Goal: Information Seeking & Learning: Compare options

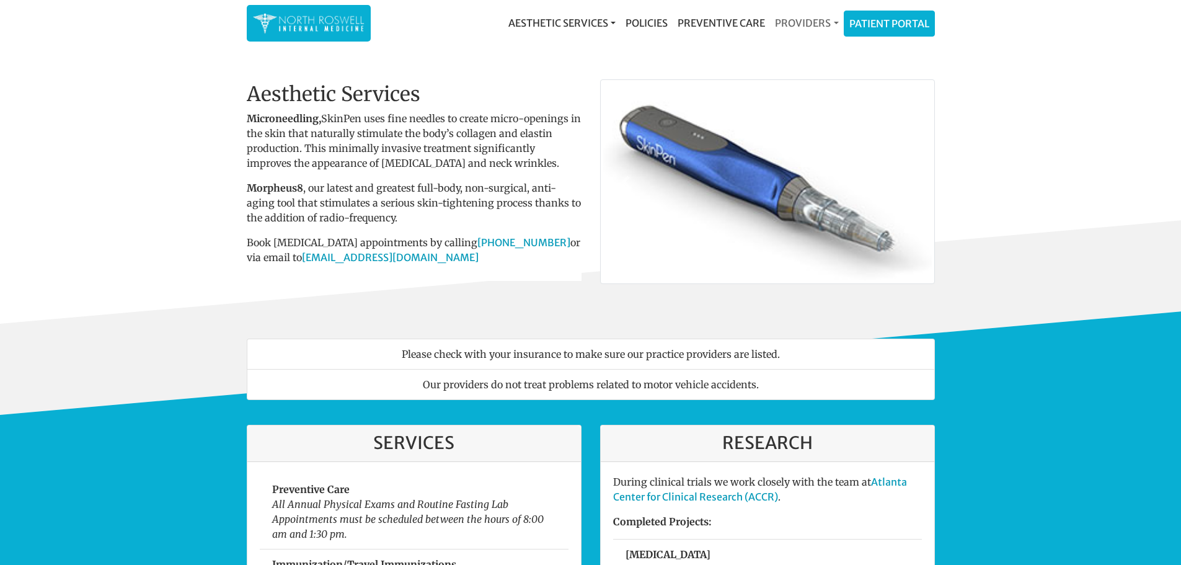
click at [828, 22] on link "Providers" at bounding box center [806, 23] width 73 height 25
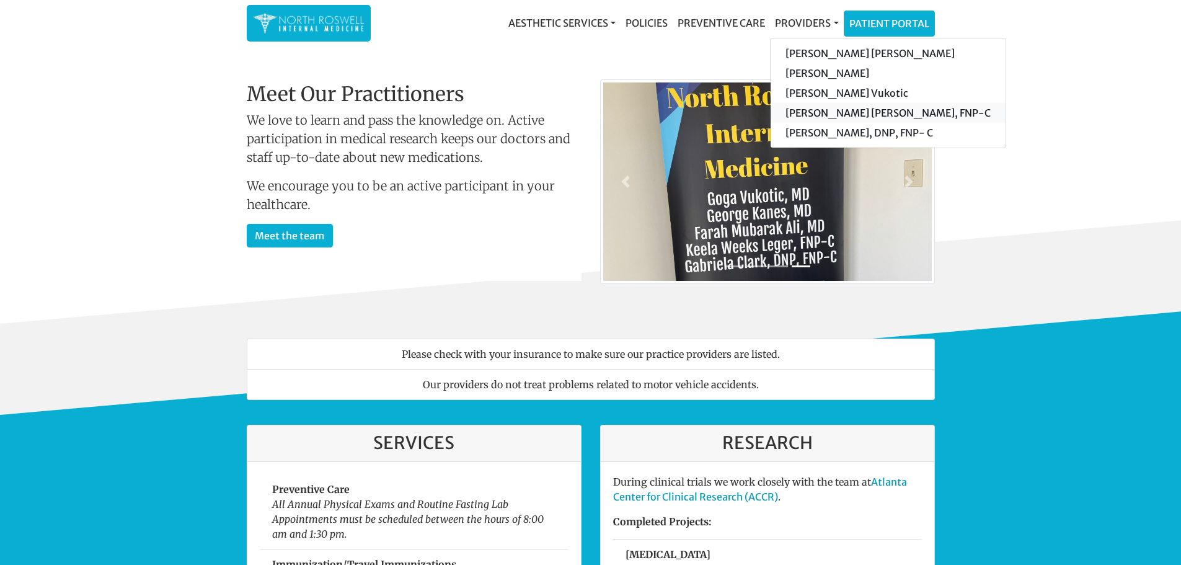
click at [817, 113] on link "[PERSON_NAME] [PERSON_NAME], FNP-C" at bounding box center [888, 113] width 235 height 20
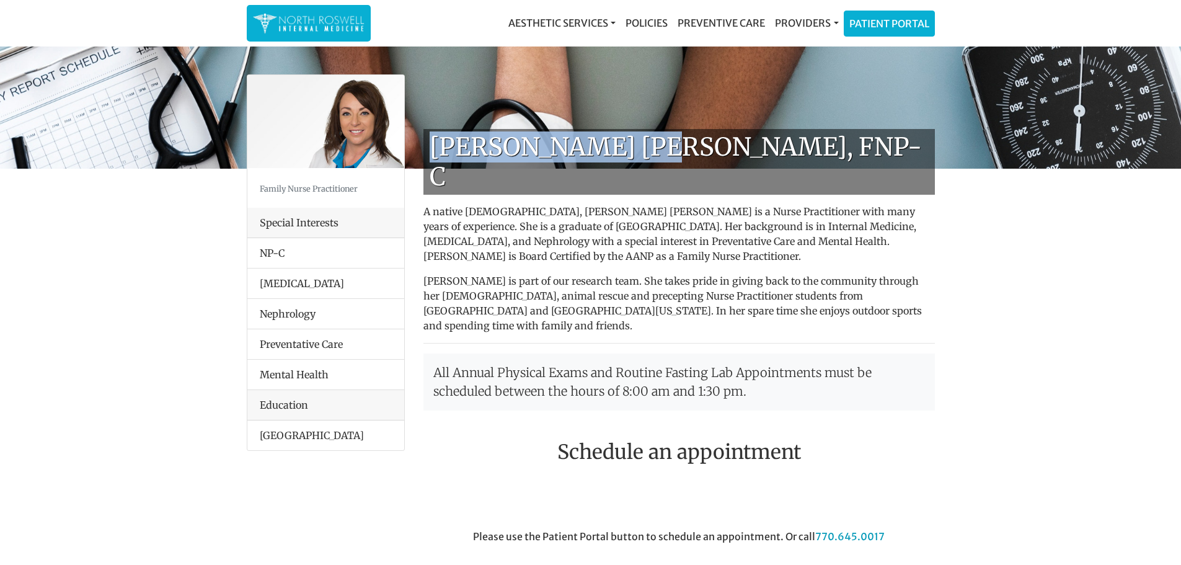
drag, startPoint x: 650, startPoint y: 142, endPoint x: 433, endPoint y: 145, distance: 216.4
click at [433, 145] on h1 "[PERSON_NAME] [PERSON_NAME], FNP-C" at bounding box center [678, 162] width 511 height 66
copy h1 "Keela Weeks Leger"
click at [821, 18] on link "Providers" at bounding box center [806, 23] width 73 height 25
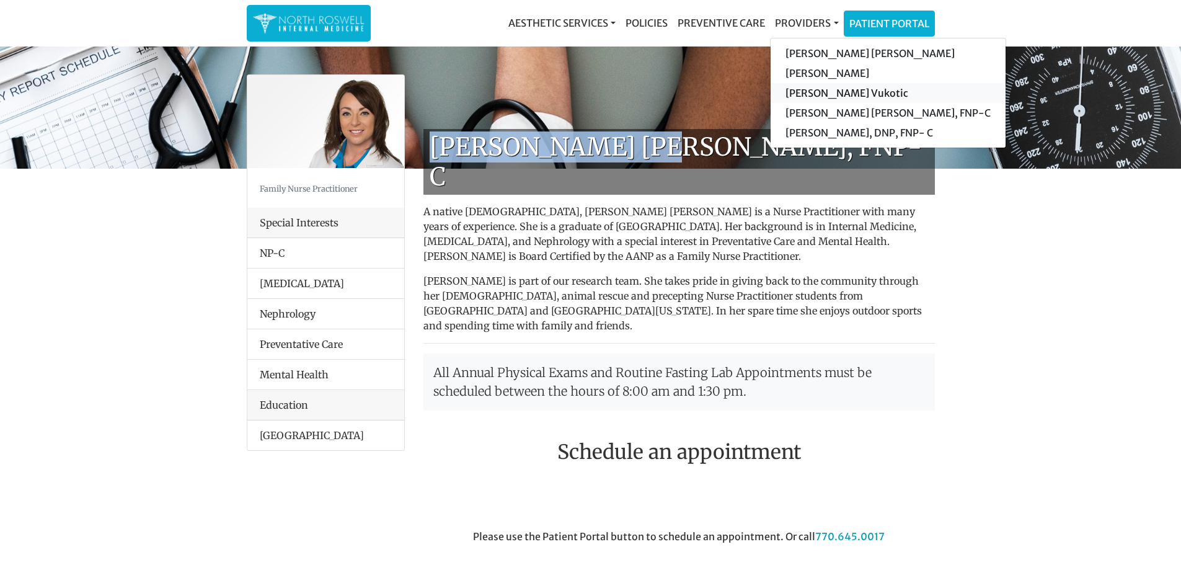
click at [833, 94] on link "[PERSON_NAME] Vukotic" at bounding box center [888, 93] width 235 height 20
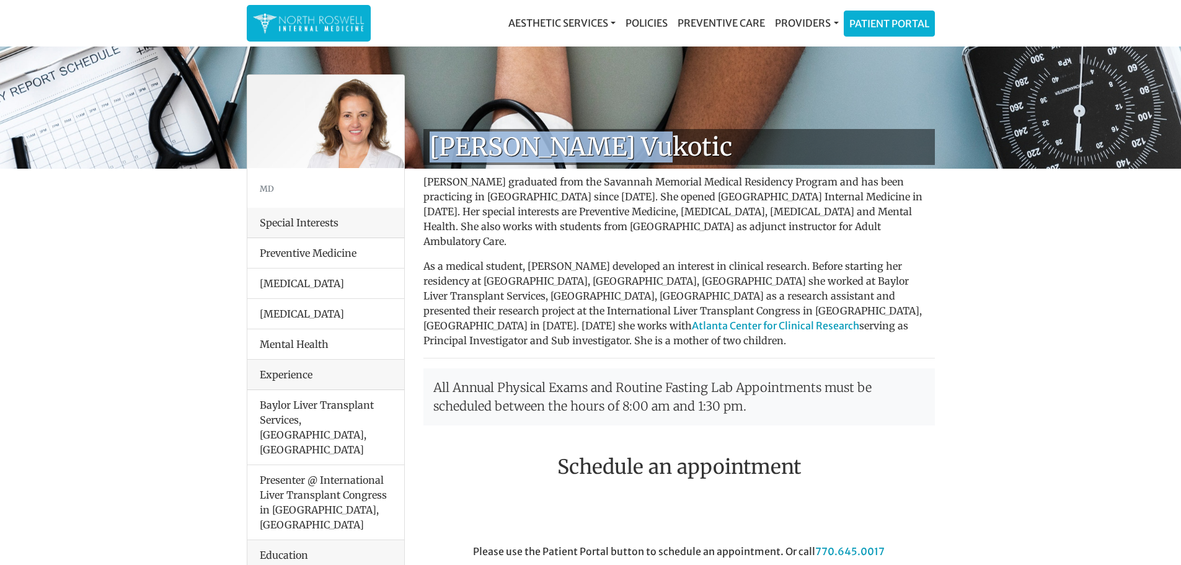
drag, startPoint x: 637, startPoint y: 149, endPoint x: 428, endPoint y: 150, distance: 209.5
click at [428, 150] on h1 "[PERSON_NAME] Vukotic" at bounding box center [678, 147] width 511 height 36
copy h1 "[PERSON_NAME] Vukotic"
click at [428, 150] on h1 "[PERSON_NAME] Vukotic" at bounding box center [678, 147] width 511 height 36
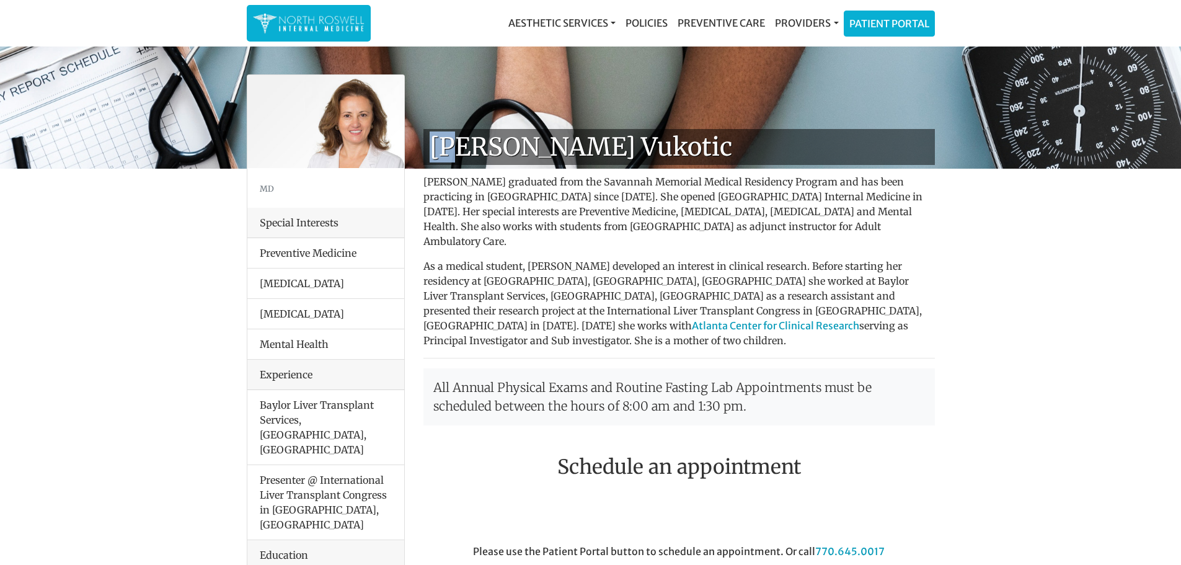
click at [428, 150] on h1 "[PERSON_NAME] Vukotic" at bounding box center [678, 147] width 511 height 36
click at [815, 23] on link "Providers" at bounding box center [806, 23] width 73 height 25
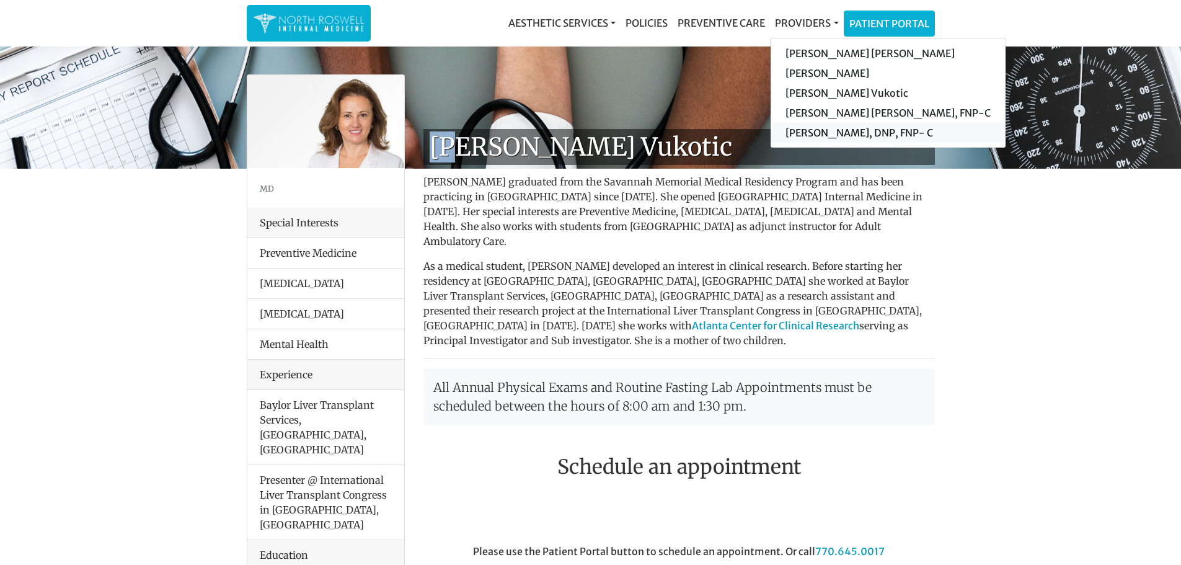
click at [821, 128] on link "[PERSON_NAME], DNP, FNP- C" at bounding box center [888, 133] width 235 height 20
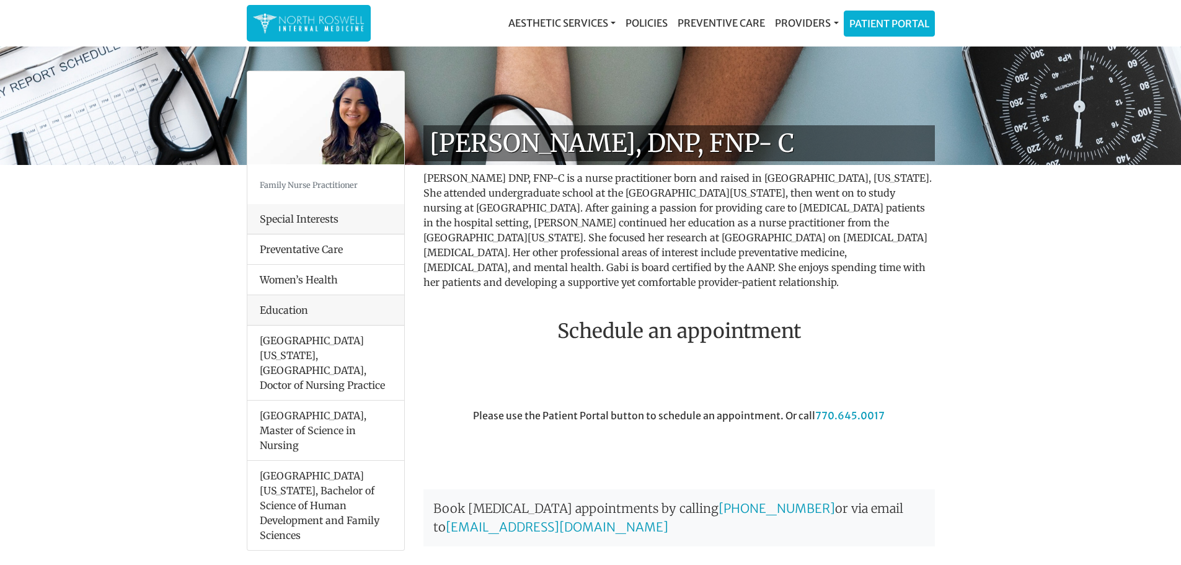
scroll to position [3, 0]
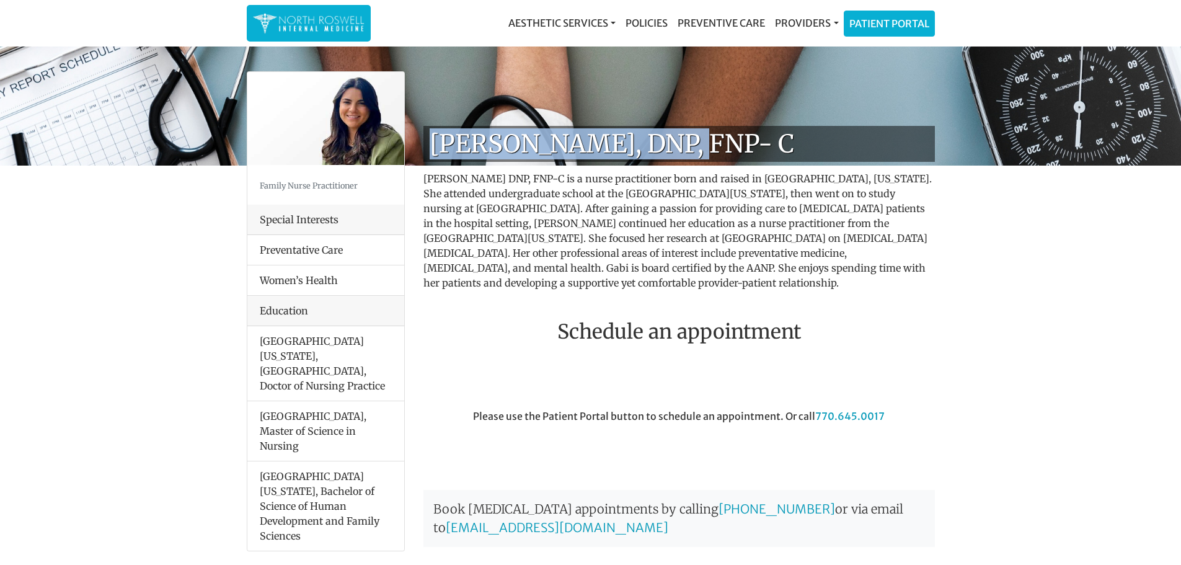
drag, startPoint x: 675, startPoint y: 144, endPoint x: 435, endPoint y: 143, distance: 240.5
click at [435, 143] on h1 "[PERSON_NAME], DNP, FNP- C" at bounding box center [678, 144] width 511 height 36
copy h1 "Gabi Clark, DNP, FNP"
